Goal: Task Accomplishment & Management: Complete application form

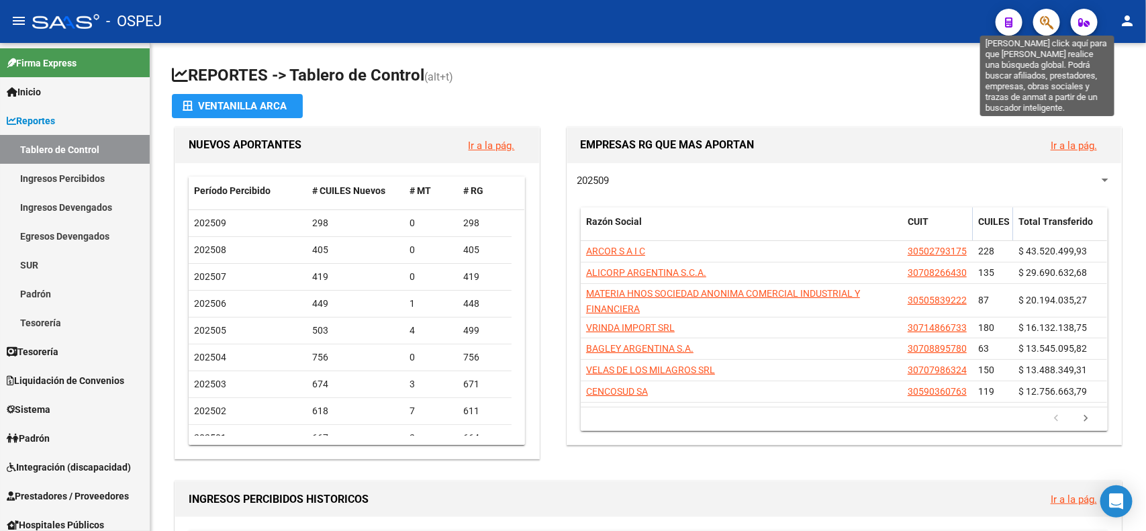
click at [1040, 27] on icon "button" at bounding box center [1046, 22] width 13 height 15
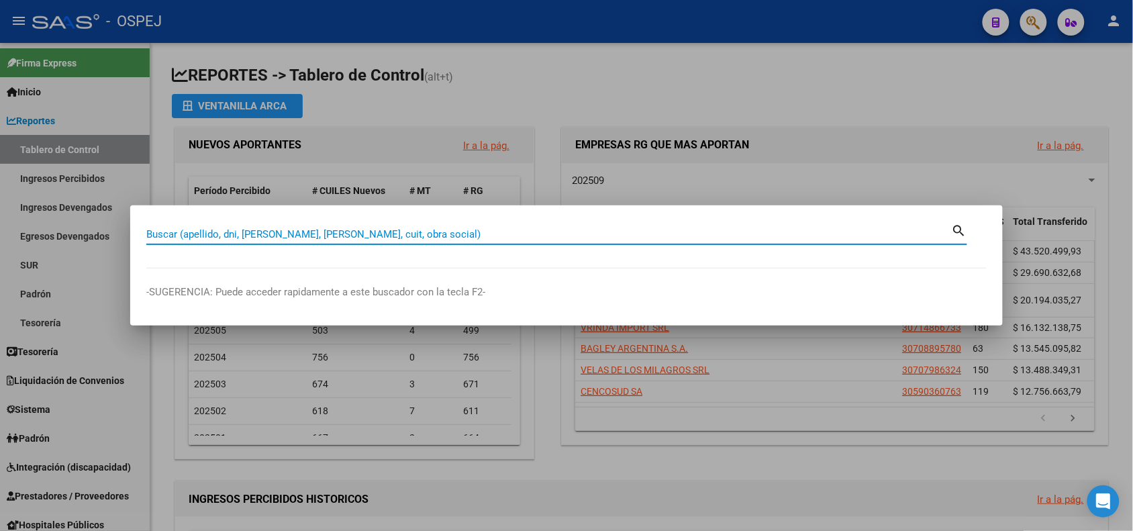
paste input "25254264"
type input "25254264"
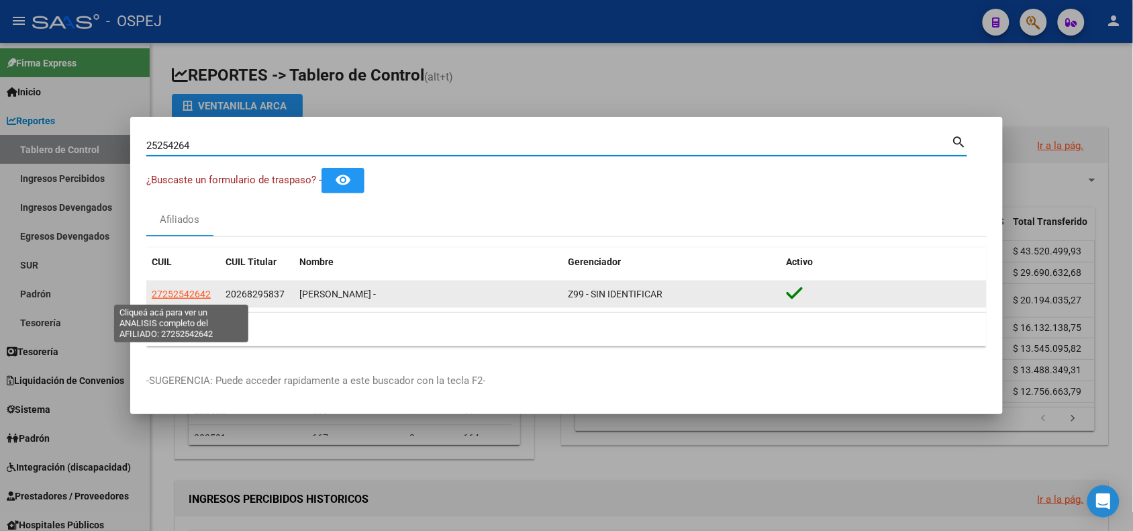
click at [207, 291] on span "27252542642" at bounding box center [181, 294] width 59 height 11
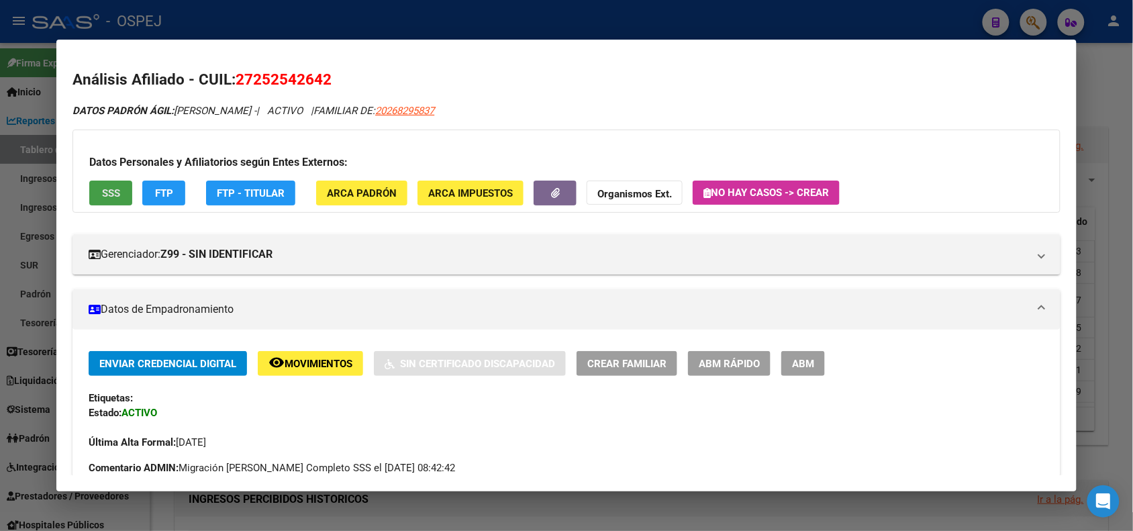
click at [116, 191] on button "SSS" at bounding box center [110, 193] width 43 height 25
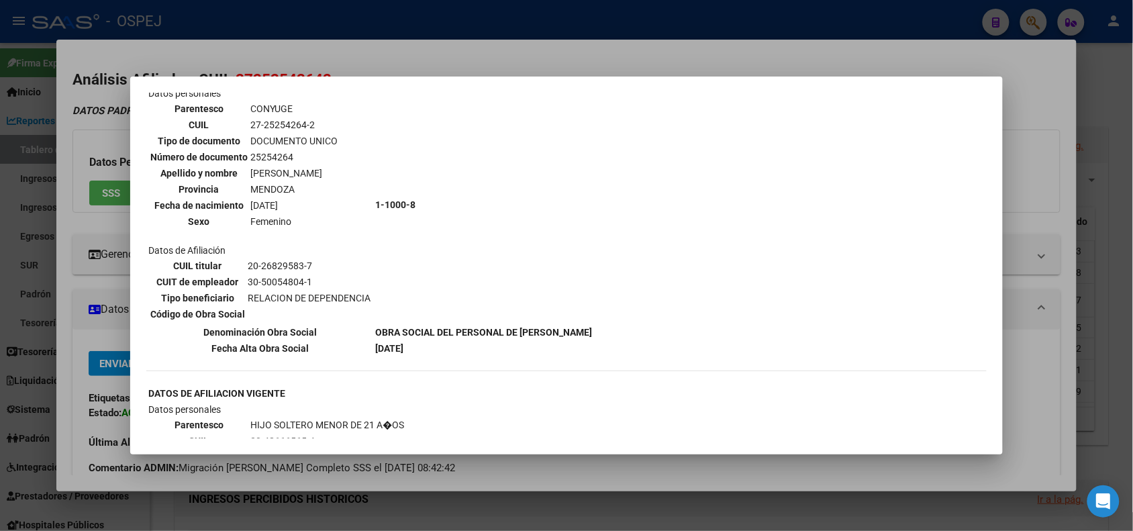
scroll to position [587, 0]
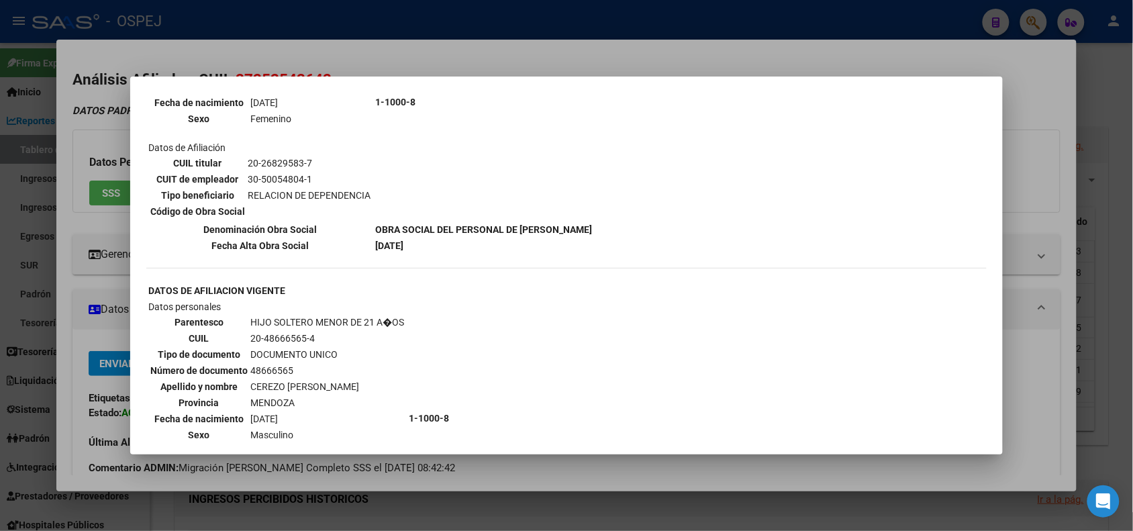
click at [82, 228] on div at bounding box center [566, 265] width 1133 height 531
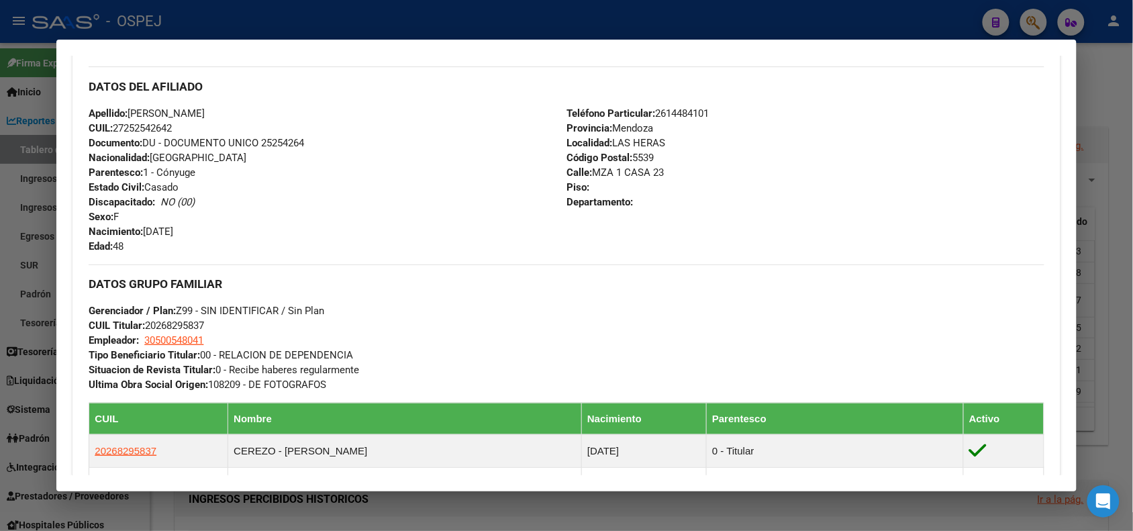
scroll to position [797, 0]
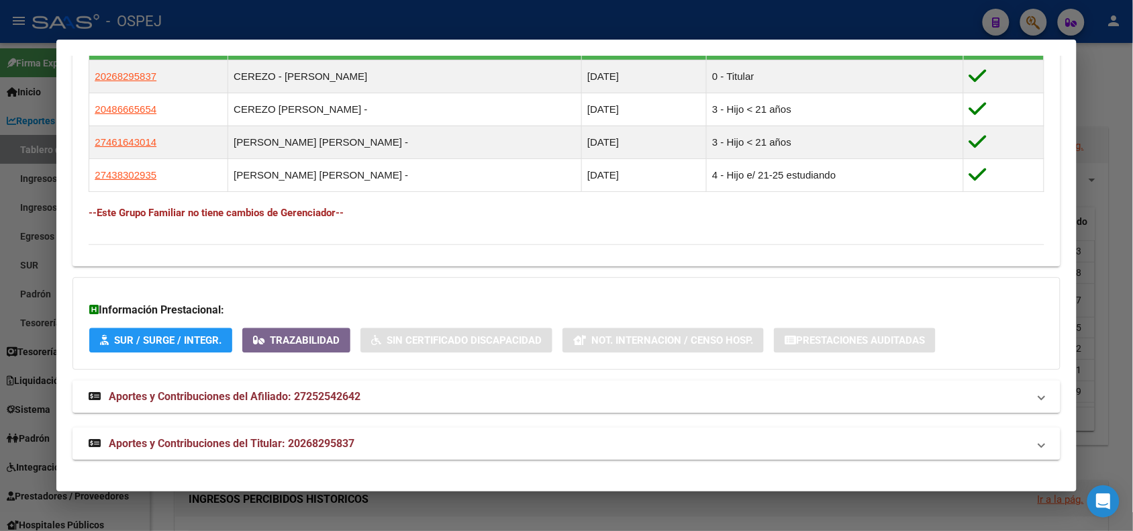
click at [405, 387] on mat-expansion-panel-header "Aportes y Contribuciones del Afiliado: 27252542642" at bounding box center [565, 397] width 987 height 32
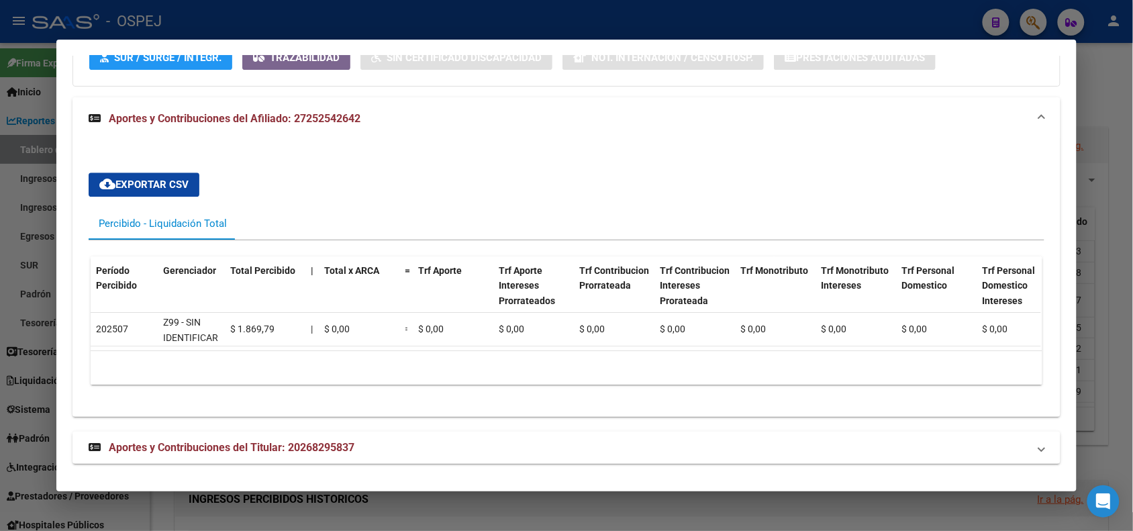
scroll to position [1098, 0]
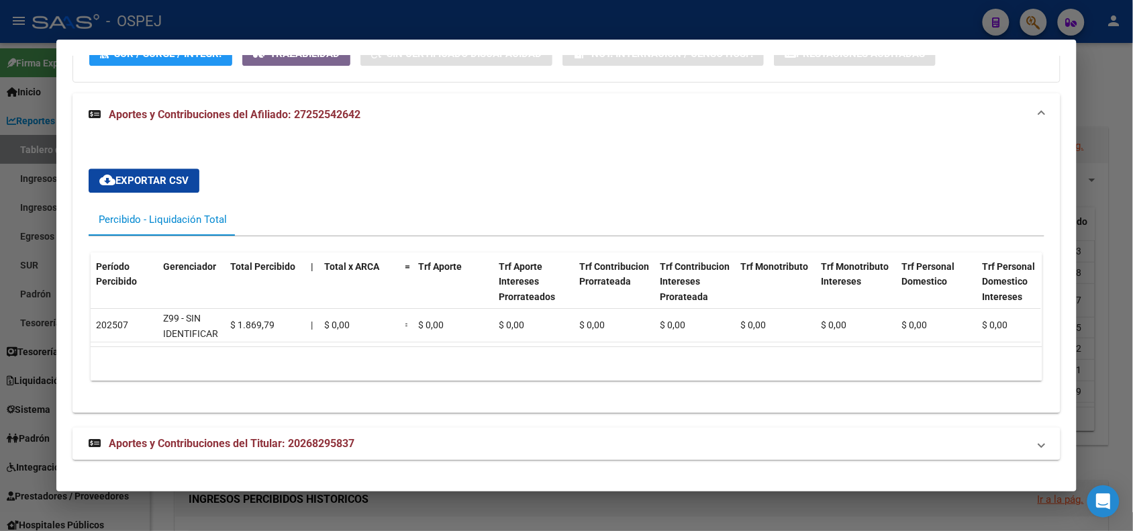
click at [344, 433] on mat-expansion-panel-header "Aportes y Contribuciones del Titular: 20268295837" at bounding box center [565, 444] width 987 height 32
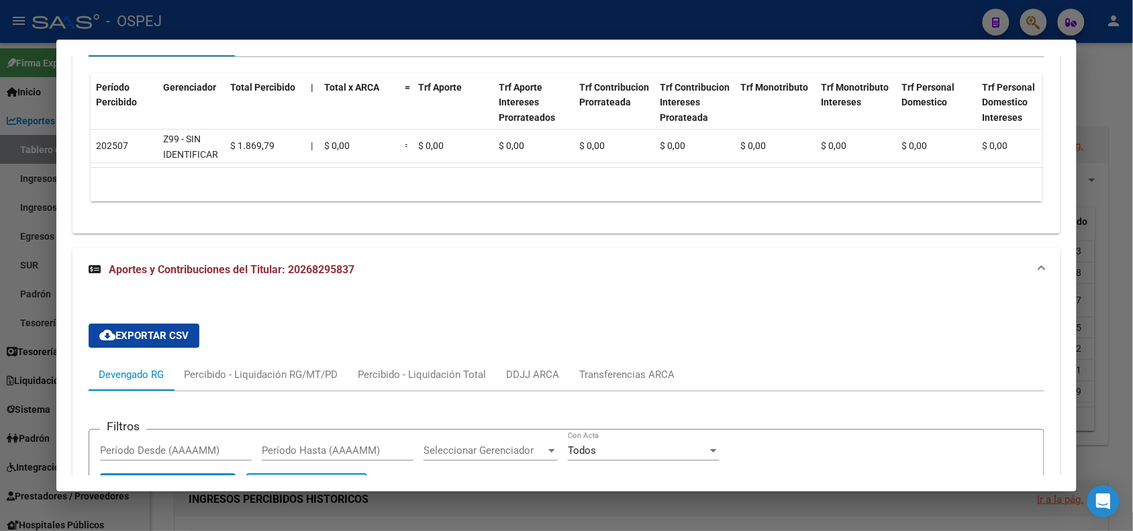
scroll to position [1236, 0]
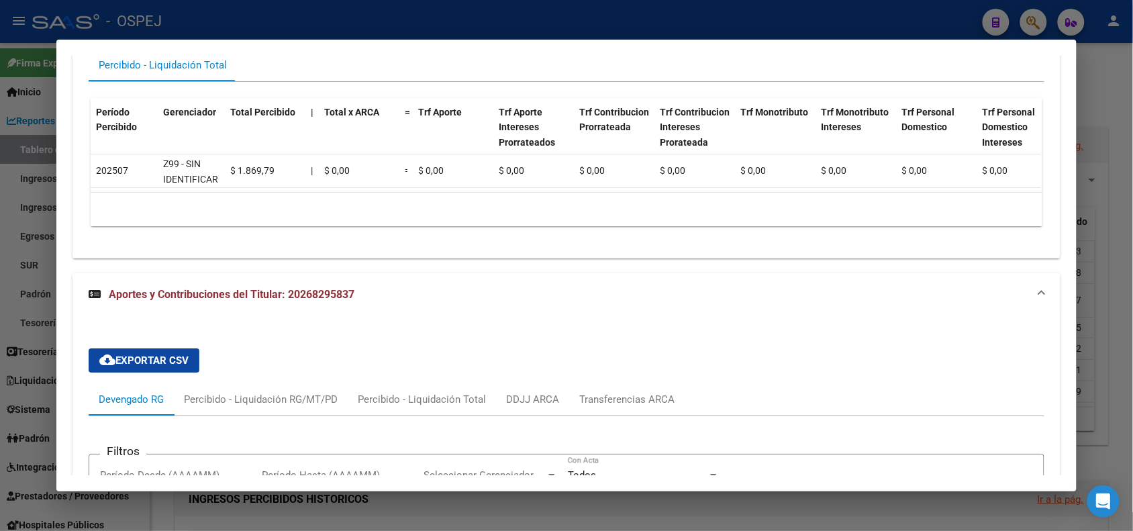
click at [320, 301] on span "Aportes y Contribuciones del Titular: 20268295837" at bounding box center [232, 294] width 246 height 13
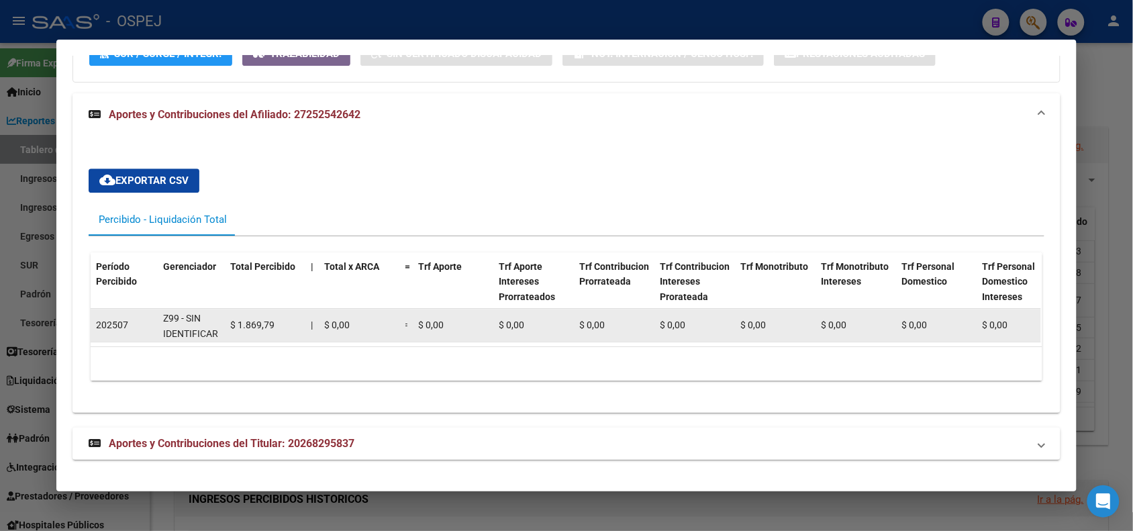
scroll to position [1098, 0]
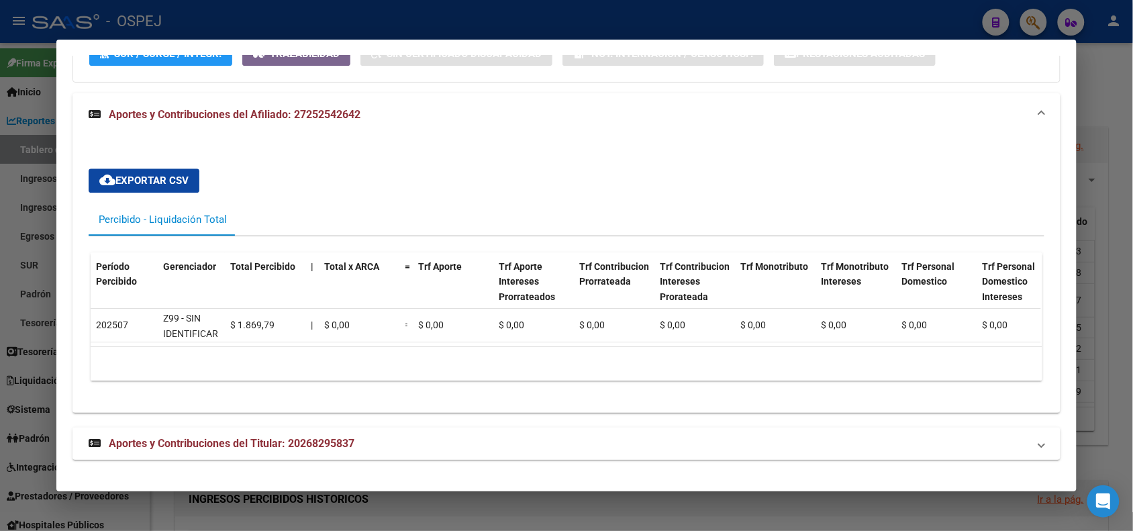
click at [285, 451] on strong "Aportes y Contribuciones del Titular: 20268295837" at bounding box center [222, 444] width 266 height 16
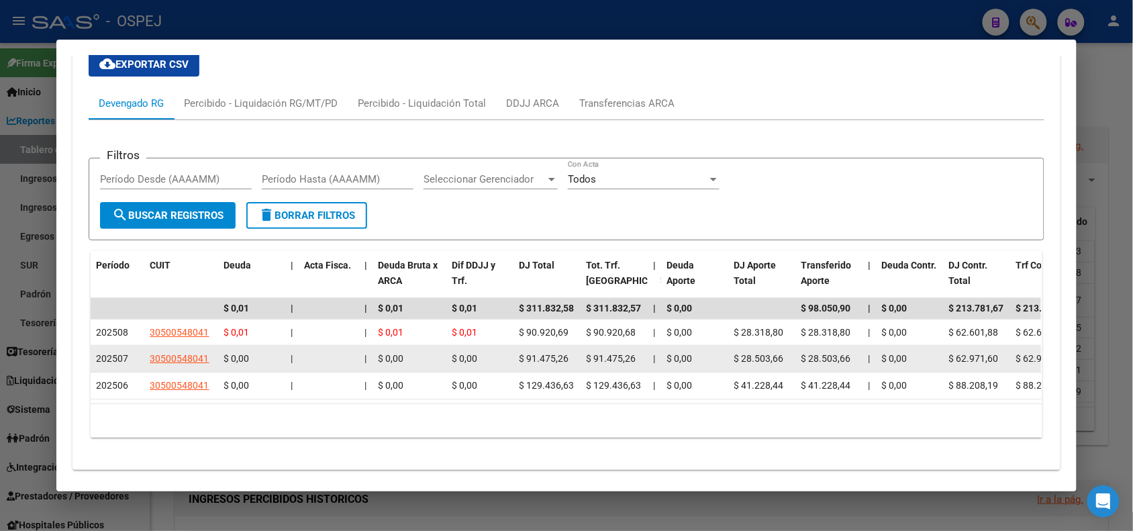
scroll to position [1571, 0]
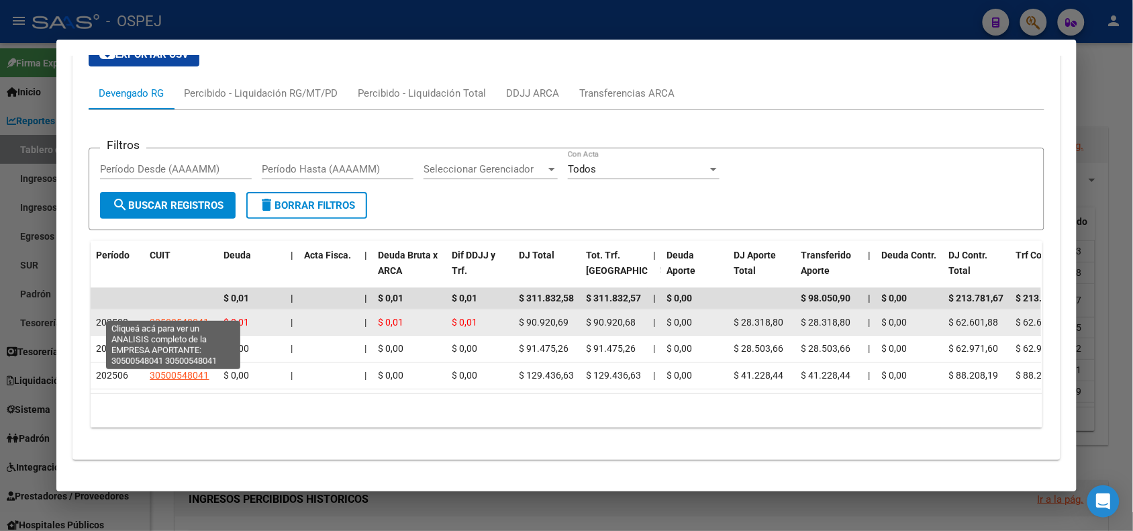
click at [189, 317] on span "30500548041" at bounding box center [179, 322] width 59 height 11
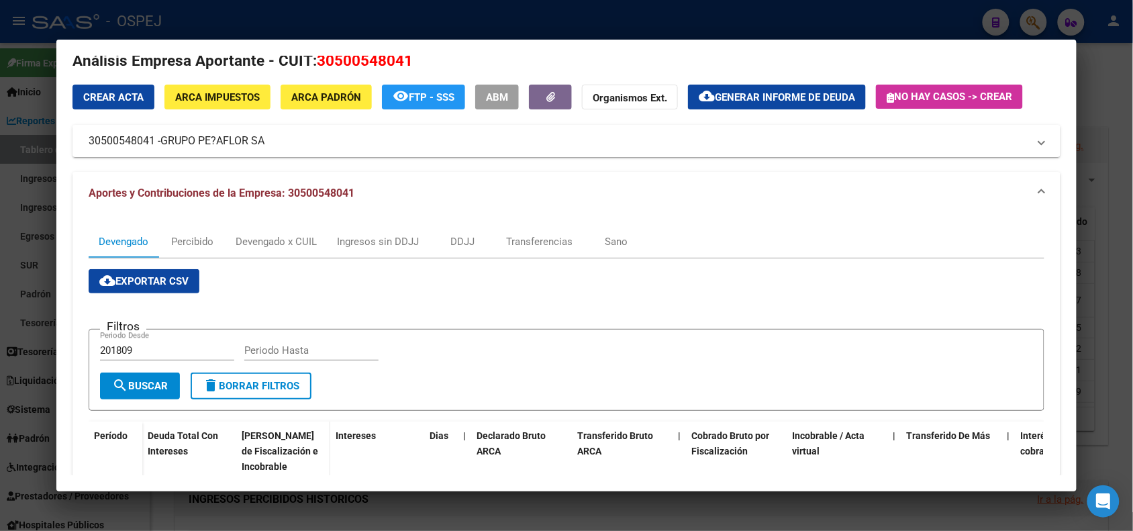
scroll to position [0, 0]
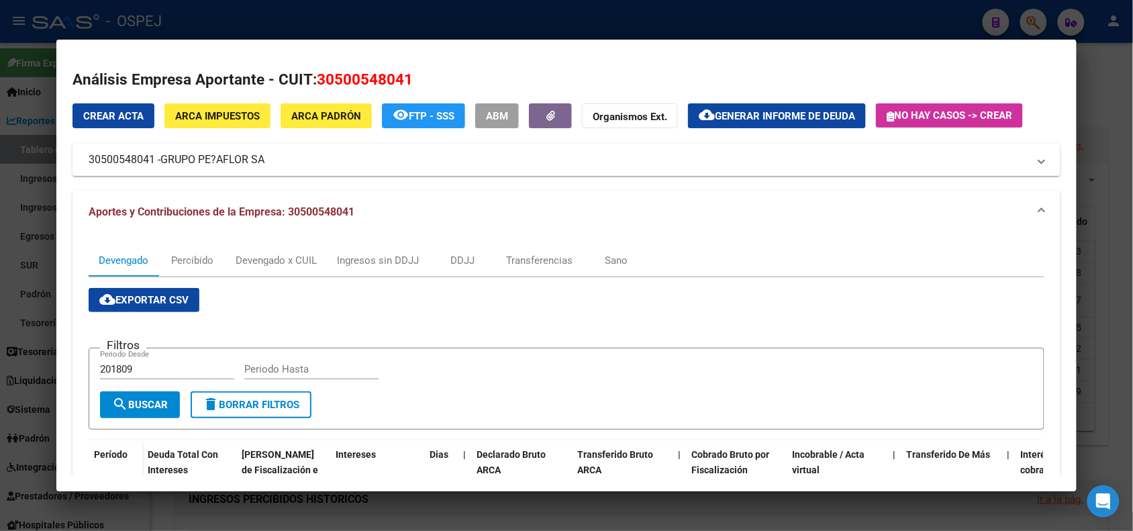
click at [281, 15] on div at bounding box center [566, 265] width 1133 height 531
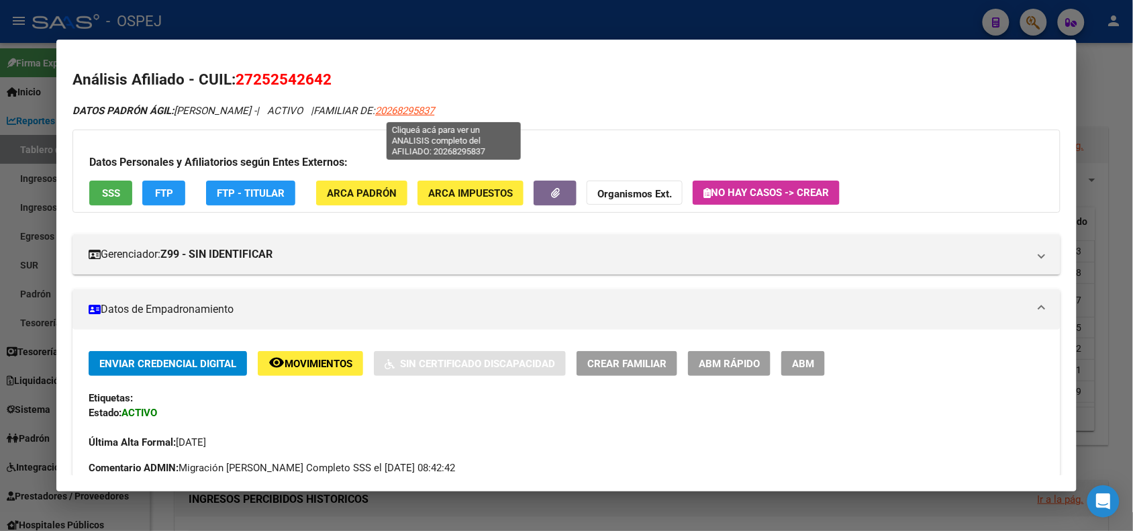
click at [434, 115] on span "20268295837" at bounding box center [404, 111] width 59 height 12
type textarea "20268295837"
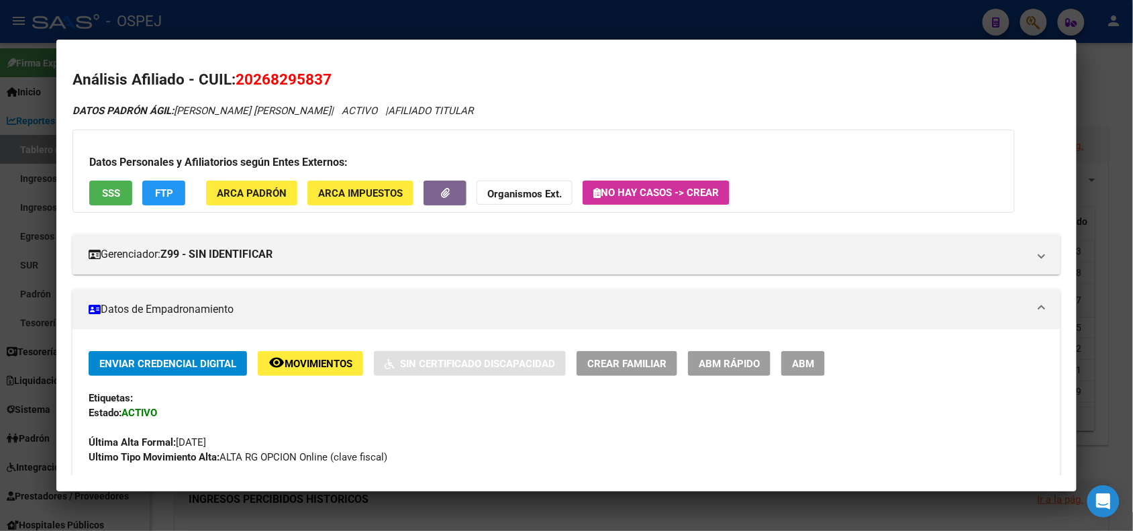
click at [391, 7] on div at bounding box center [566, 265] width 1133 height 531
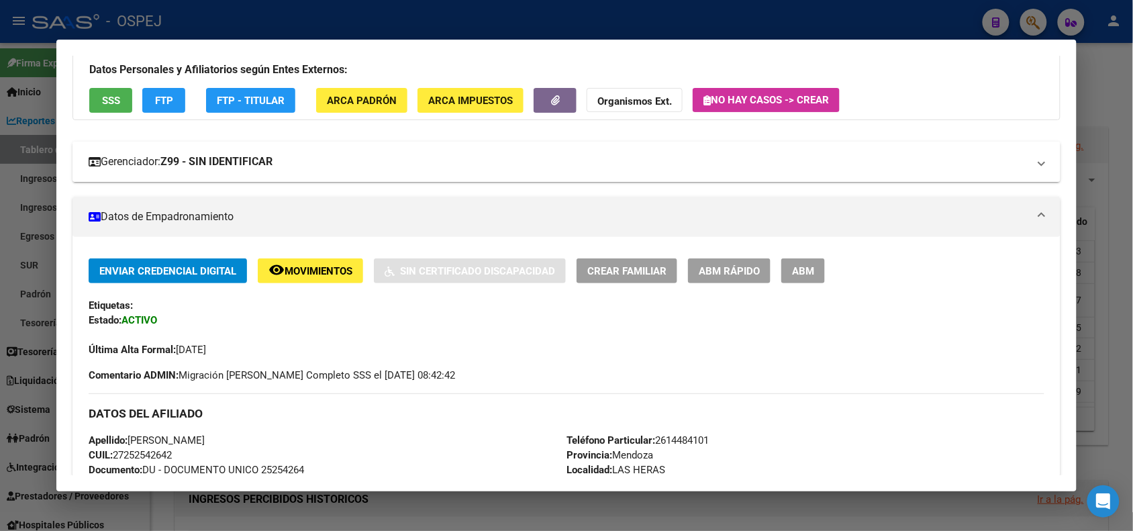
scroll to position [84, 0]
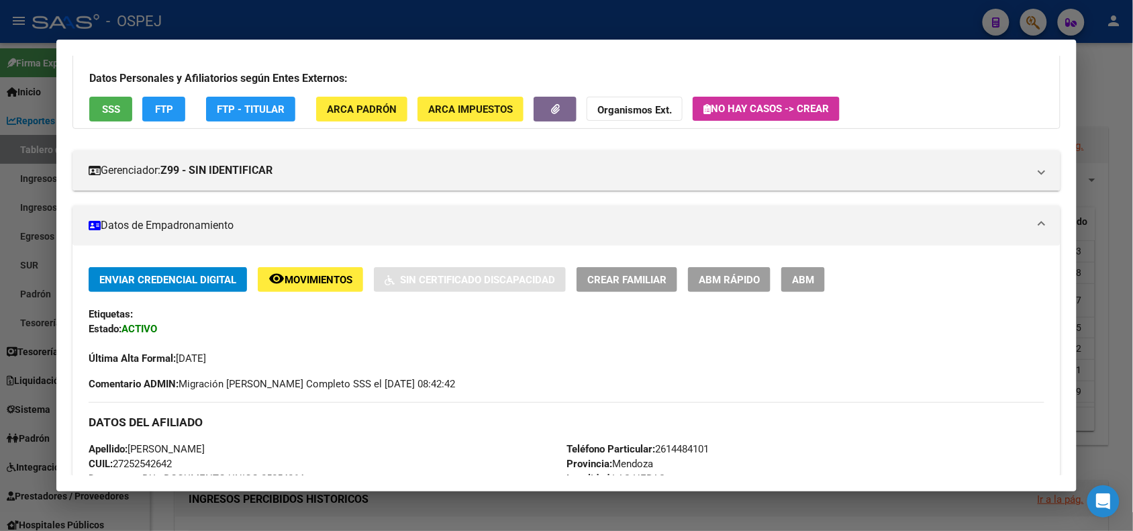
click at [146, 102] on button "FTP" at bounding box center [163, 109] width 43 height 25
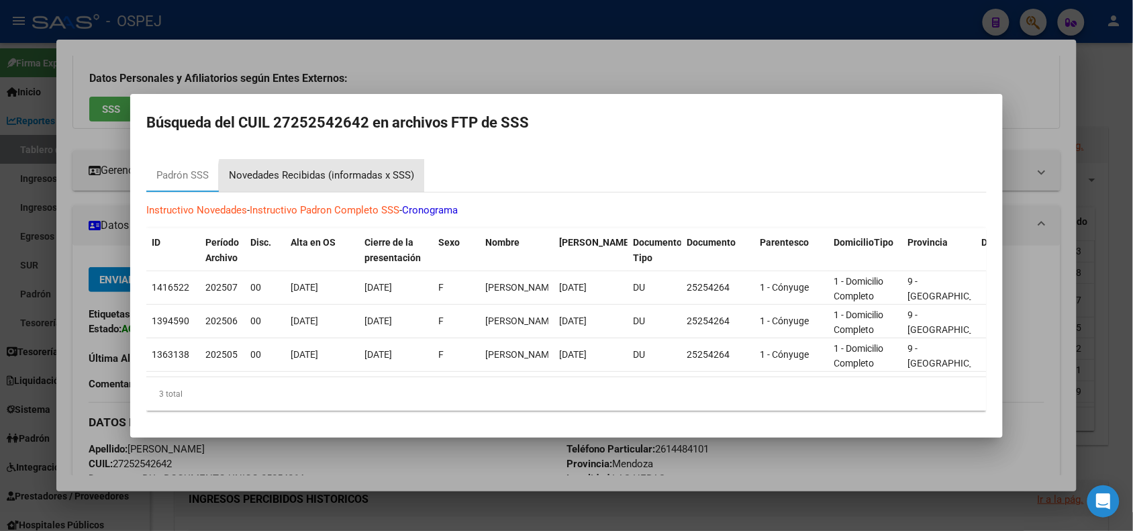
click at [352, 181] on div "Novedades Recibidas (informadas x SSS)" at bounding box center [321, 176] width 205 height 32
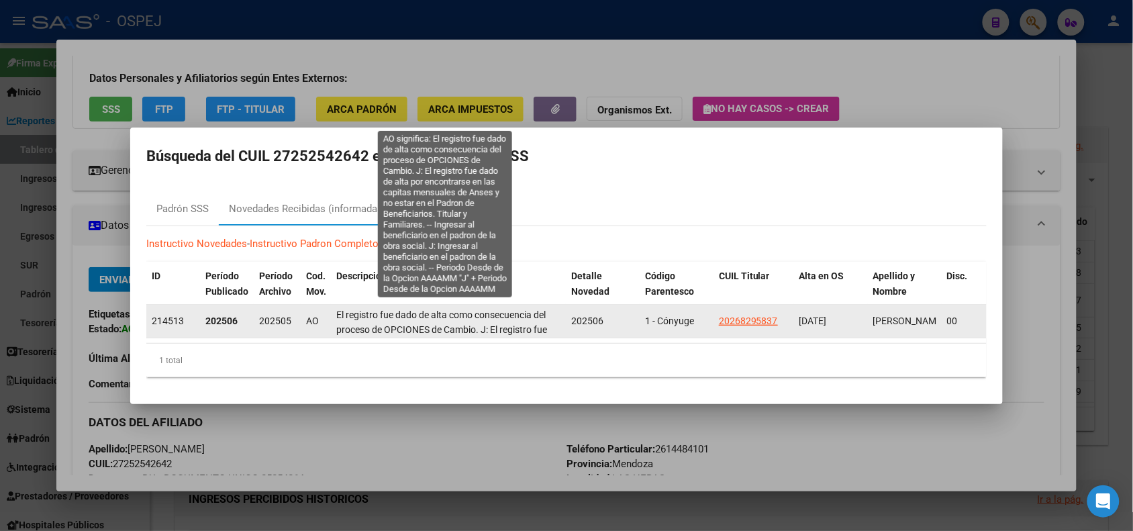
click at [440, 326] on span "El registro fue dado de [PERSON_NAME] consecuencia del proceso de OPCIONES de C…" at bounding box center [441, 375] width 211 height 133
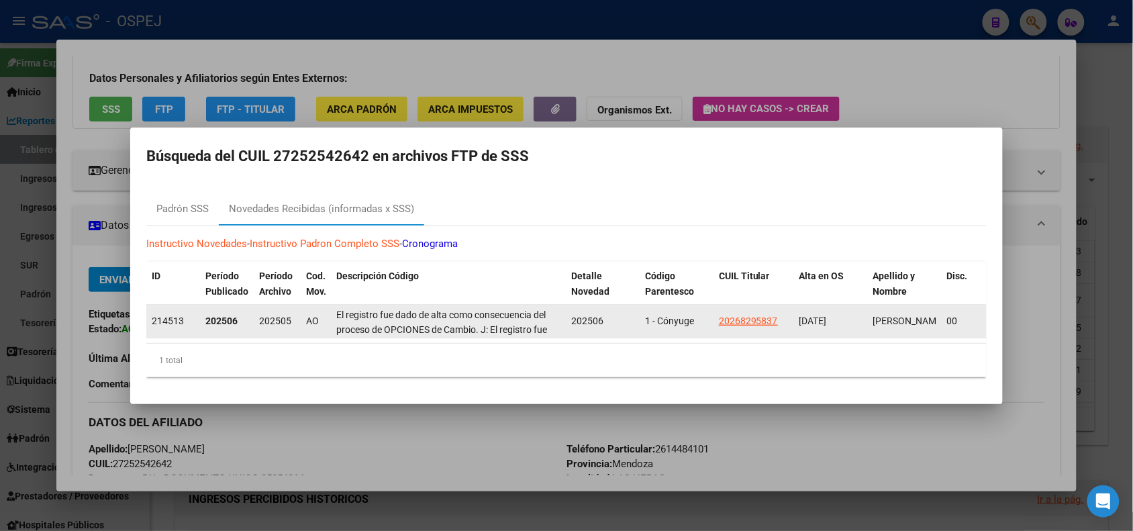
click at [440, 326] on span "El registro fue dado de [PERSON_NAME] consecuencia del proceso de OPCIONES de C…" at bounding box center [441, 375] width 211 height 133
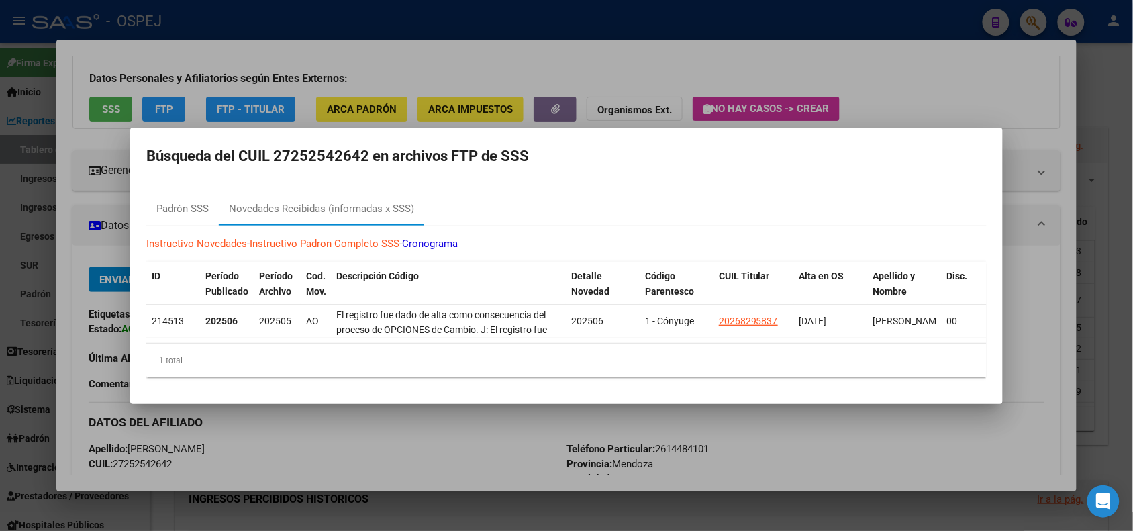
click at [431, 82] on div at bounding box center [566, 265] width 1133 height 531
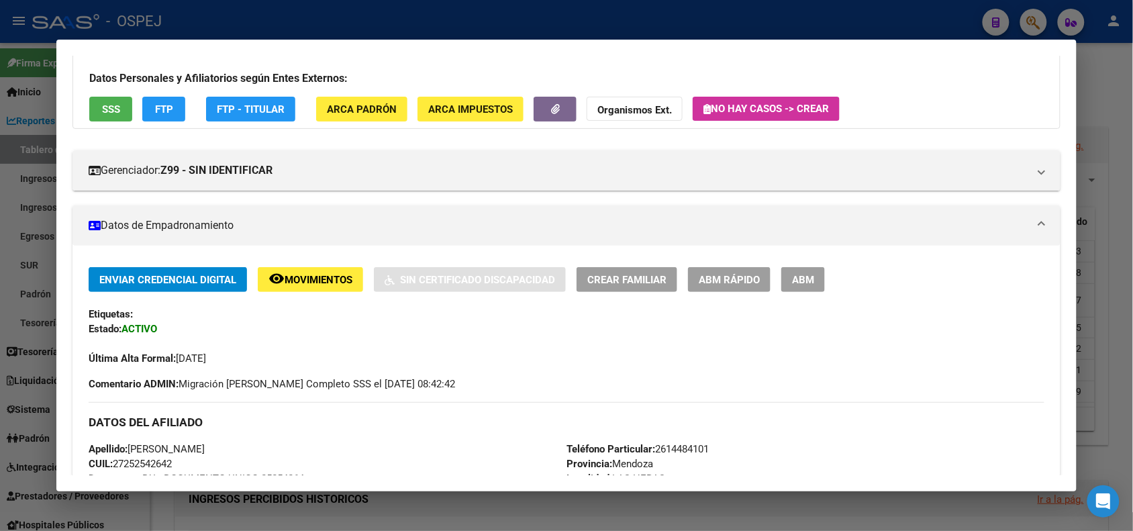
click at [618, 109] on strong "Organismos Ext." at bounding box center [634, 110] width 75 height 12
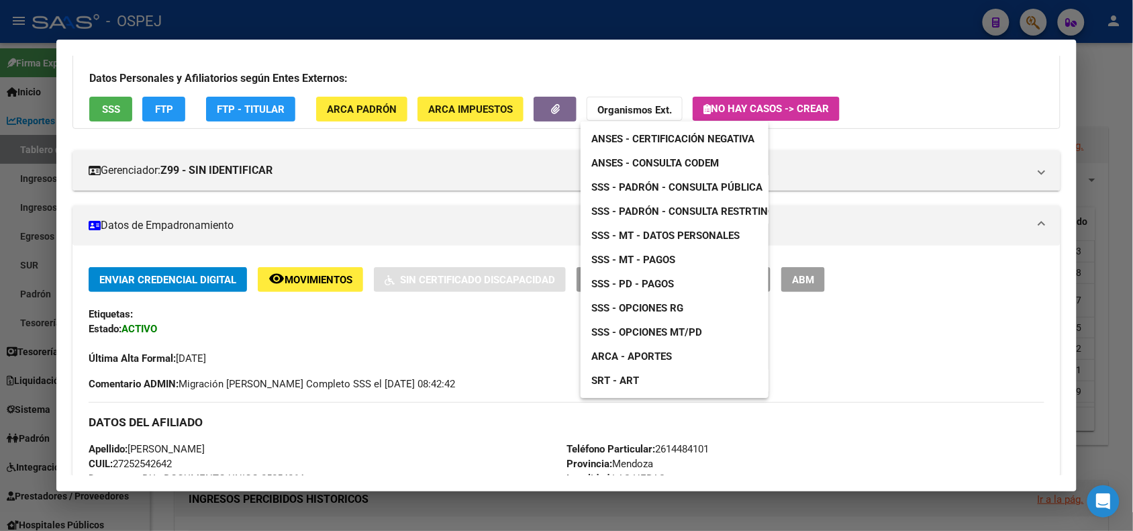
click at [695, 160] on span "ANSES - Consulta CODEM" at bounding box center [655, 163] width 128 height 12
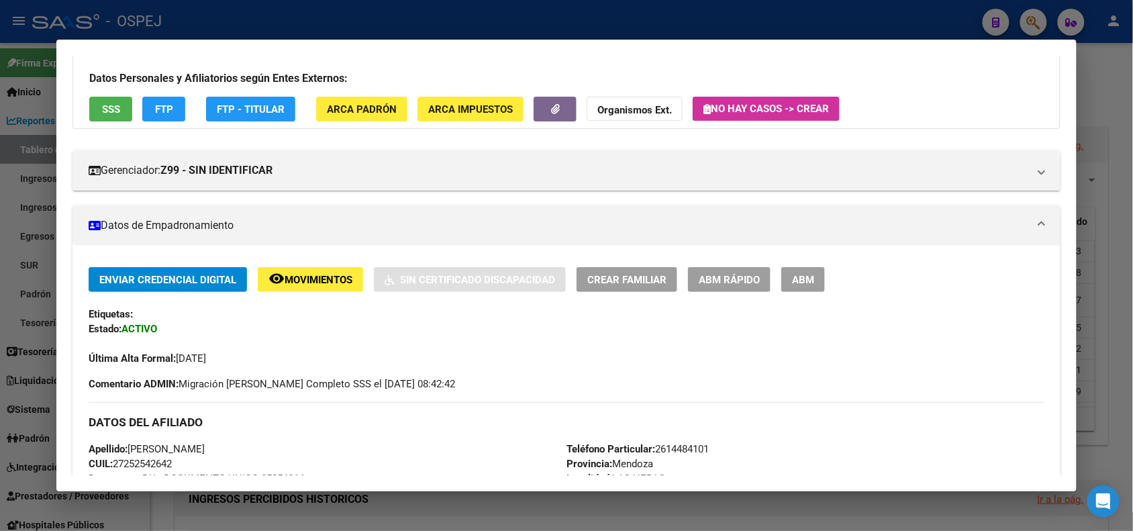
click at [809, 276] on span "ABM" at bounding box center [803, 280] width 22 height 12
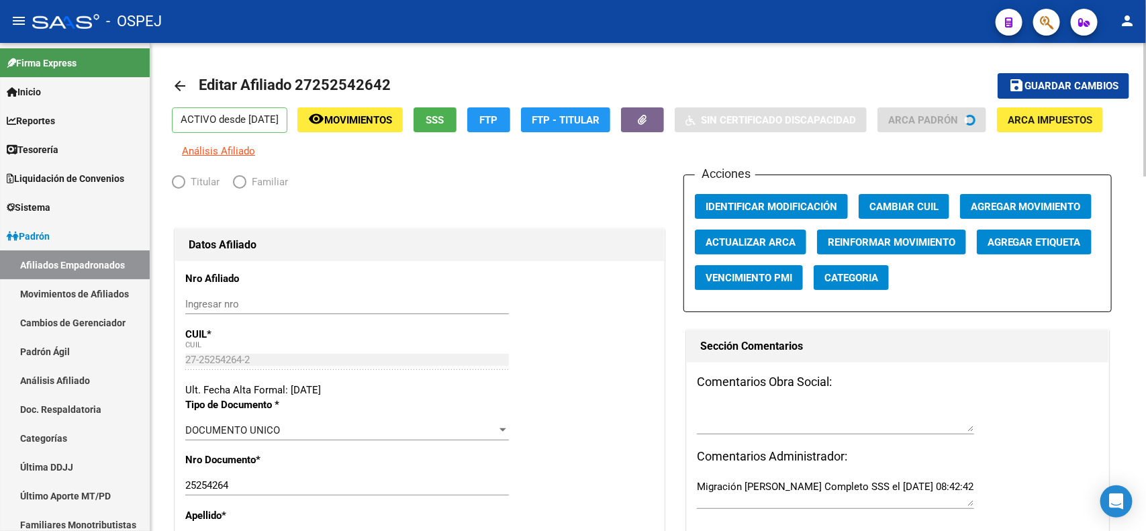
radio input "true"
type input "30-50054804-1"
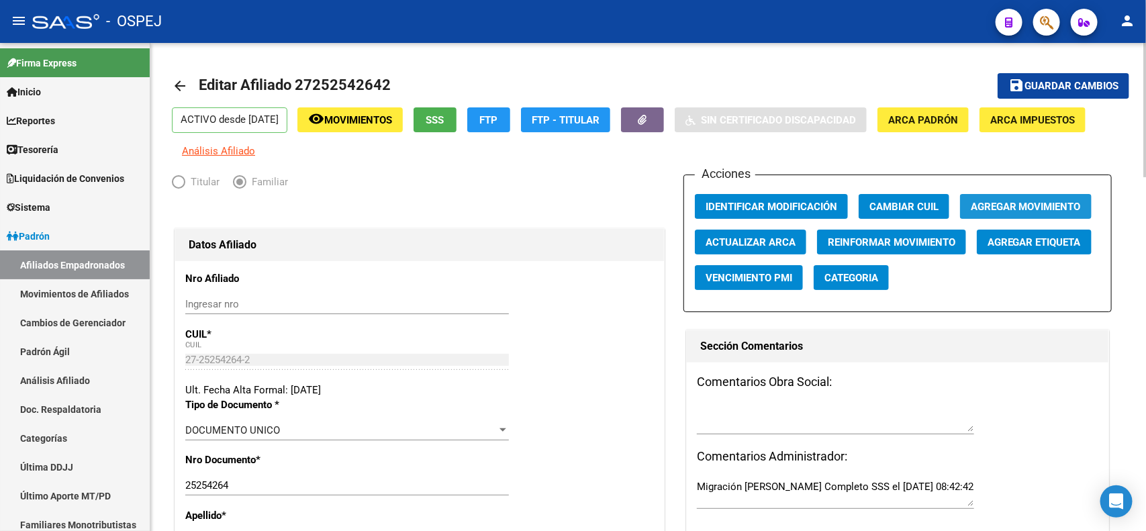
click at [1045, 199] on button "Agregar Movimiento" at bounding box center [1026, 206] width 132 height 25
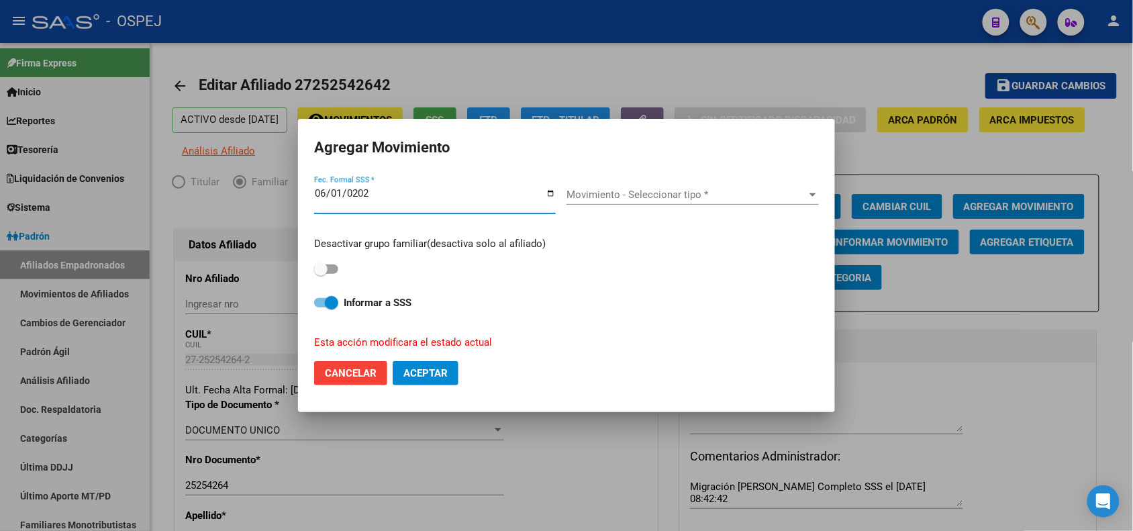
type input "[DATE]"
click at [669, 183] on div "Movimiento - Seleccionar tipo * Movimiento - Seleccionar tipo *" at bounding box center [693, 200] width 252 height 52
click at [665, 188] on div "Movimiento - Seleccionar tipo * Movimiento - Seleccionar tipo *" at bounding box center [693, 195] width 252 height 20
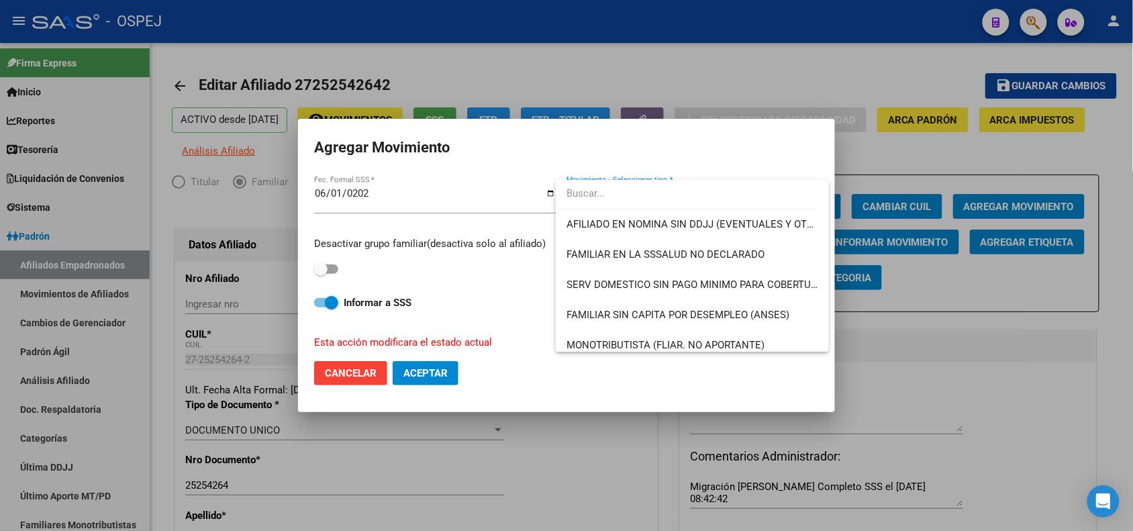
scroll to position [724, 0]
